Goal: Task Accomplishment & Management: Manage account settings

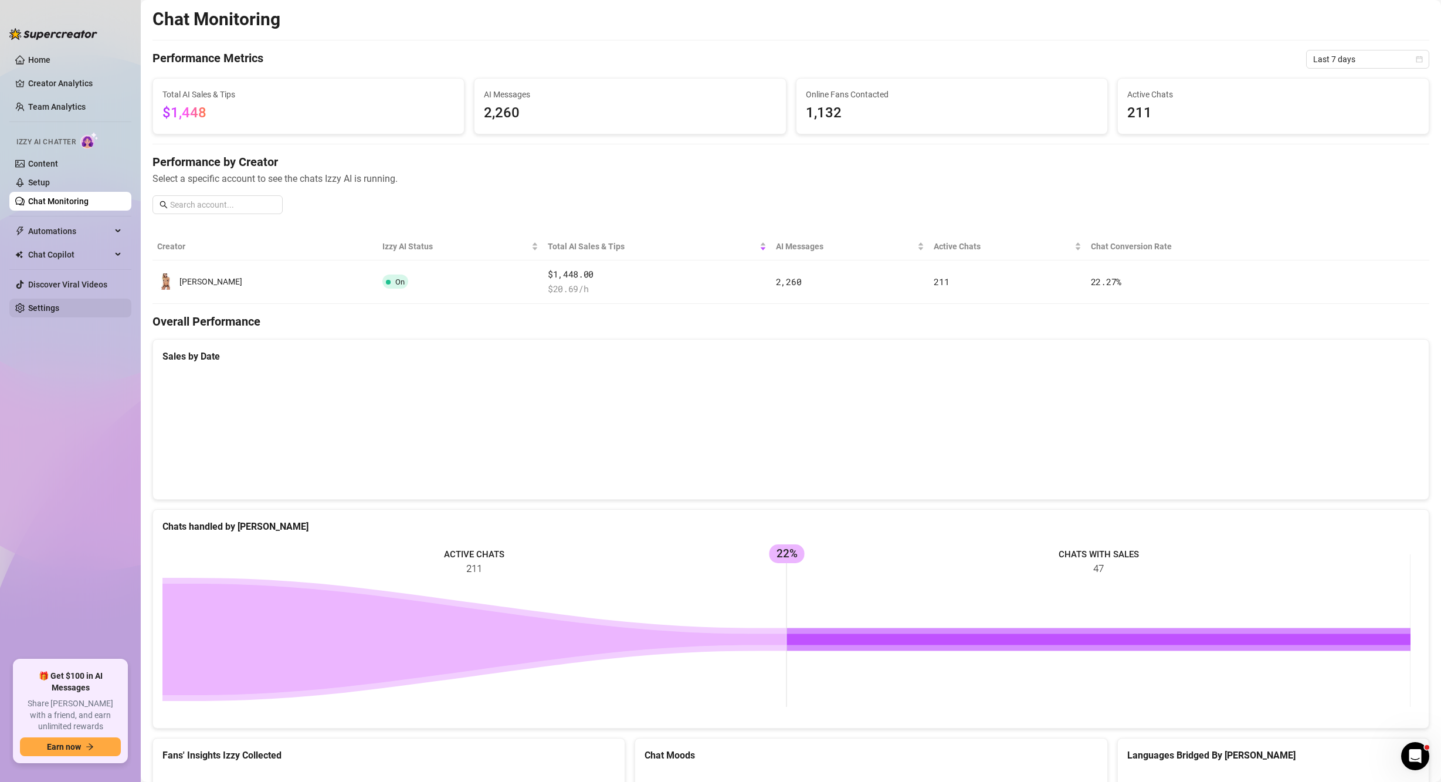
click at [56, 307] on link "Settings" at bounding box center [43, 307] width 31 height 9
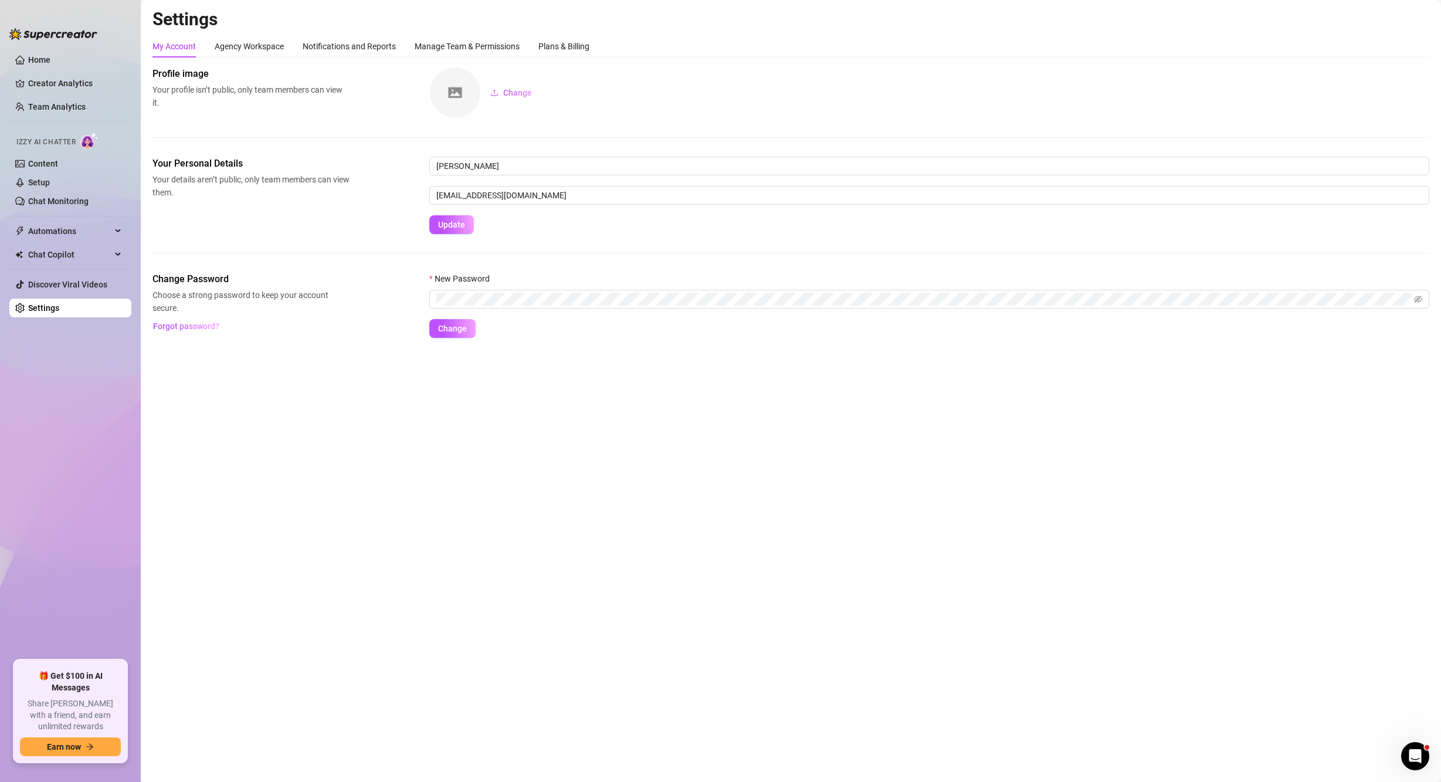
click at [601, 42] on div "My Account Agency Workspace Notifications and Reports Manage Team & Permissions…" at bounding box center [791, 46] width 1277 height 22
click at [574, 44] on div "Plans & Billing" at bounding box center [564, 46] width 51 height 13
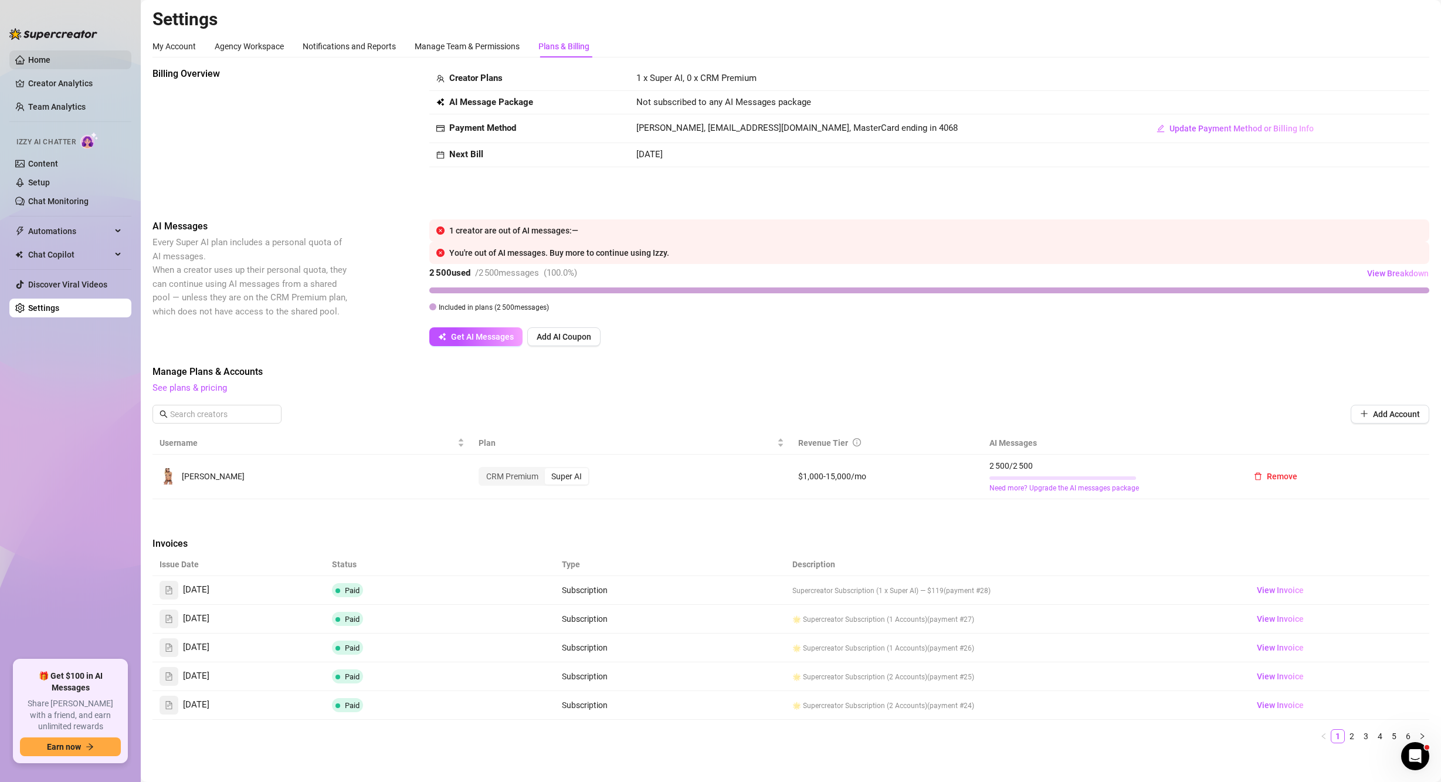
click at [32, 55] on link "Home" at bounding box center [39, 59] width 22 height 9
